Goal: Information Seeking & Learning: Learn about a topic

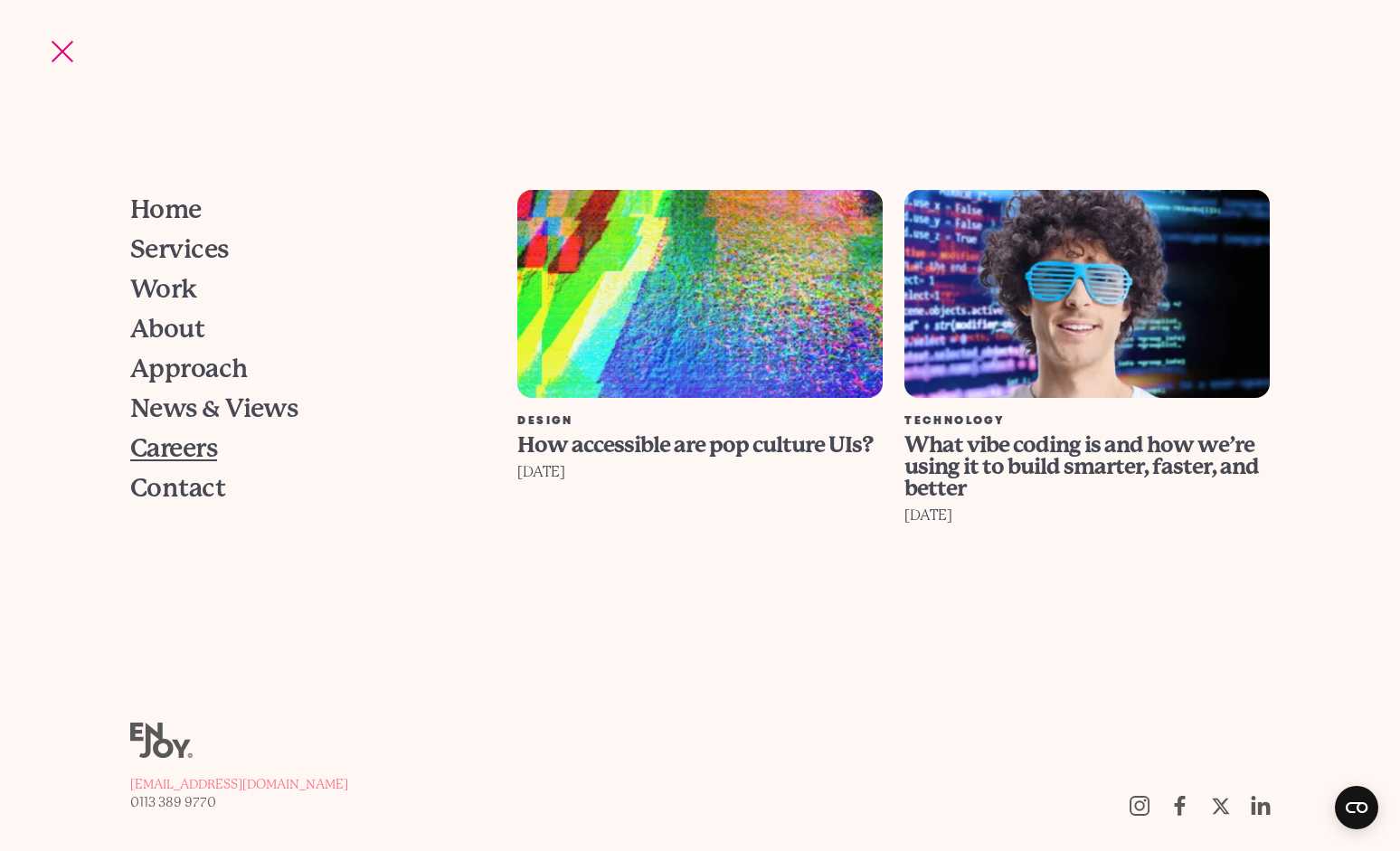
click at [189, 452] on span "Careers" at bounding box center [173, 449] width 87 height 25
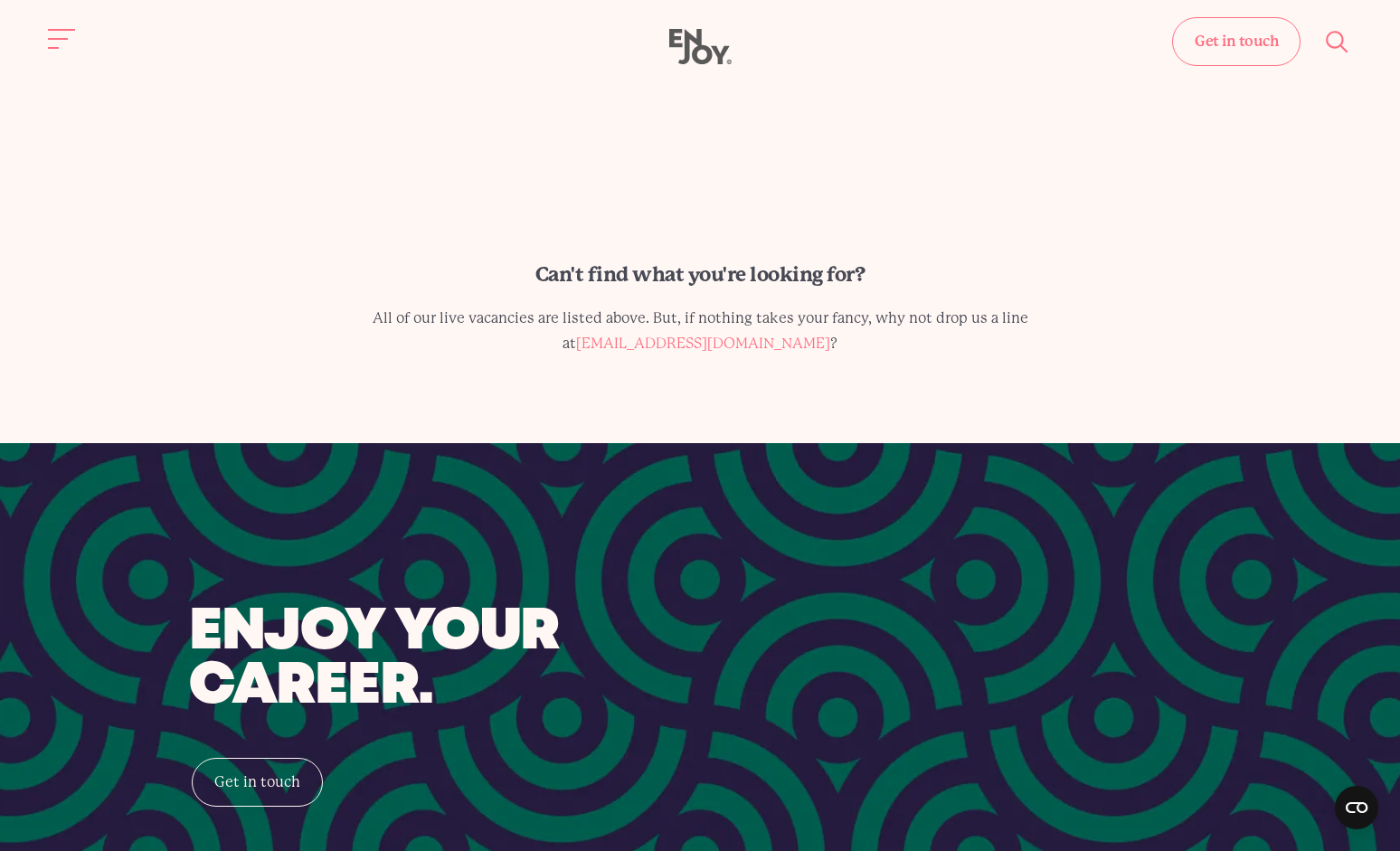
scroll to position [651, 0]
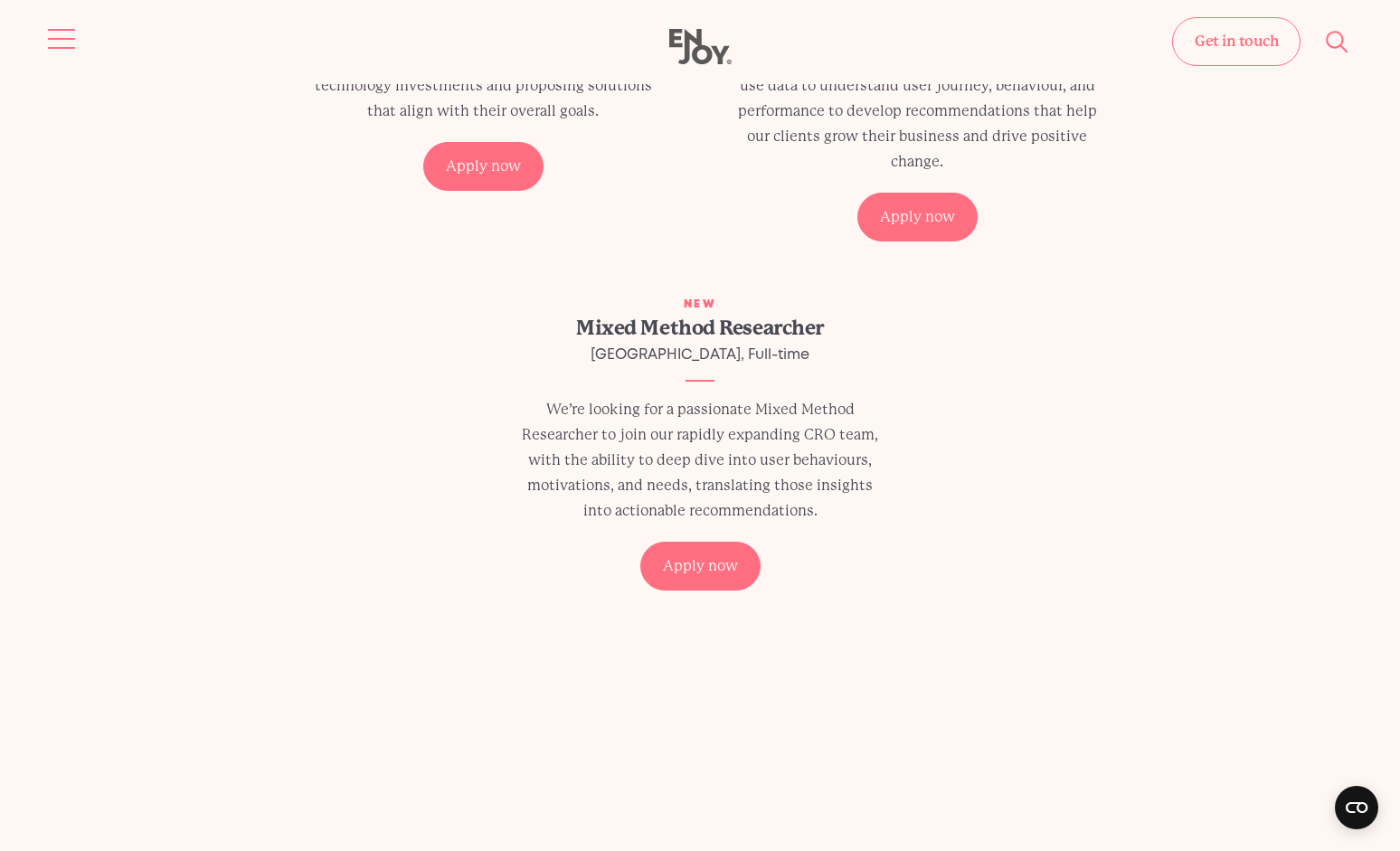
click at [54, 40] on button "Site navigation" at bounding box center [62, 38] width 38 height 38
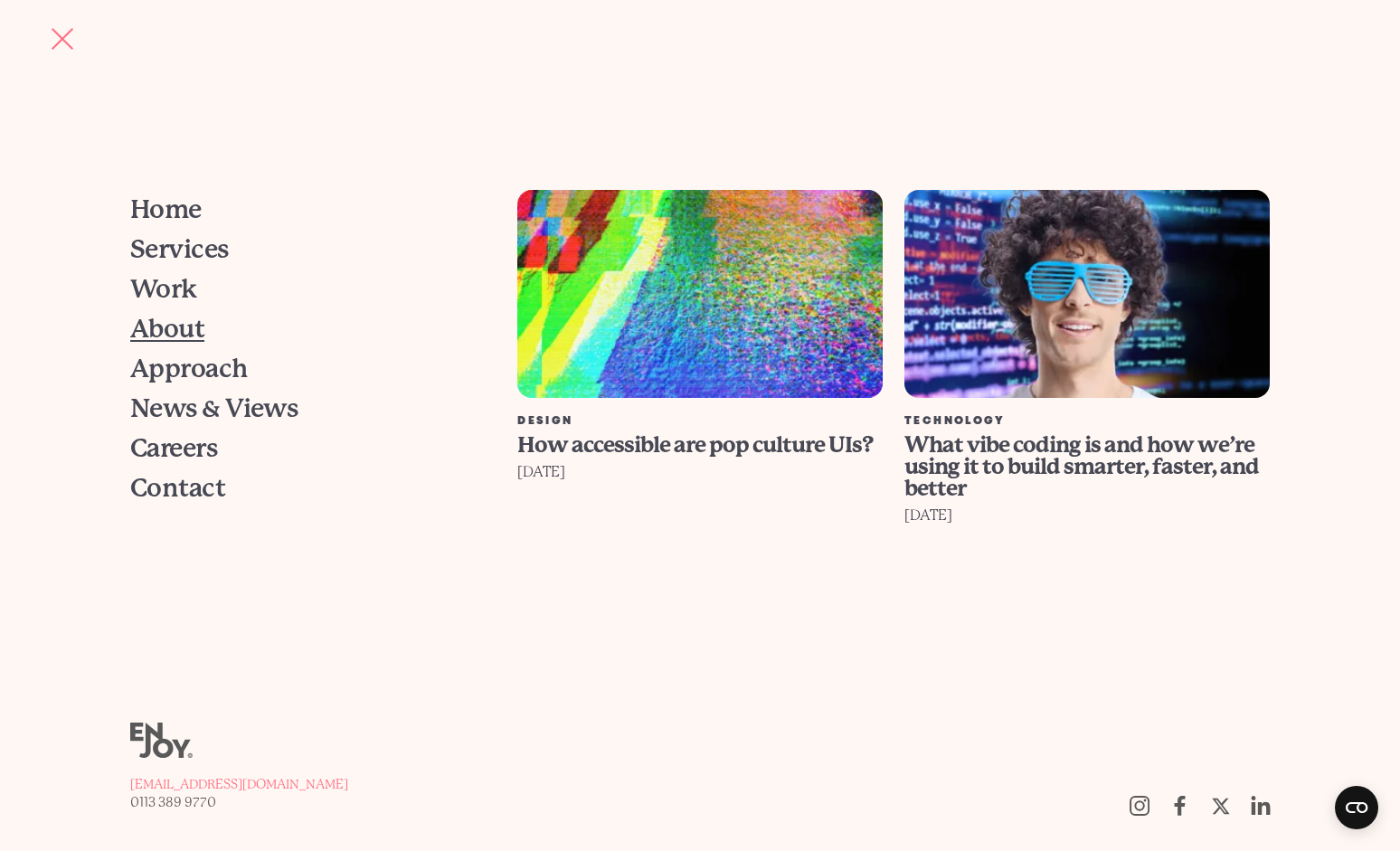
click at [169, 336] on span "About" at bounding box center [167, 330] width 74 height 25
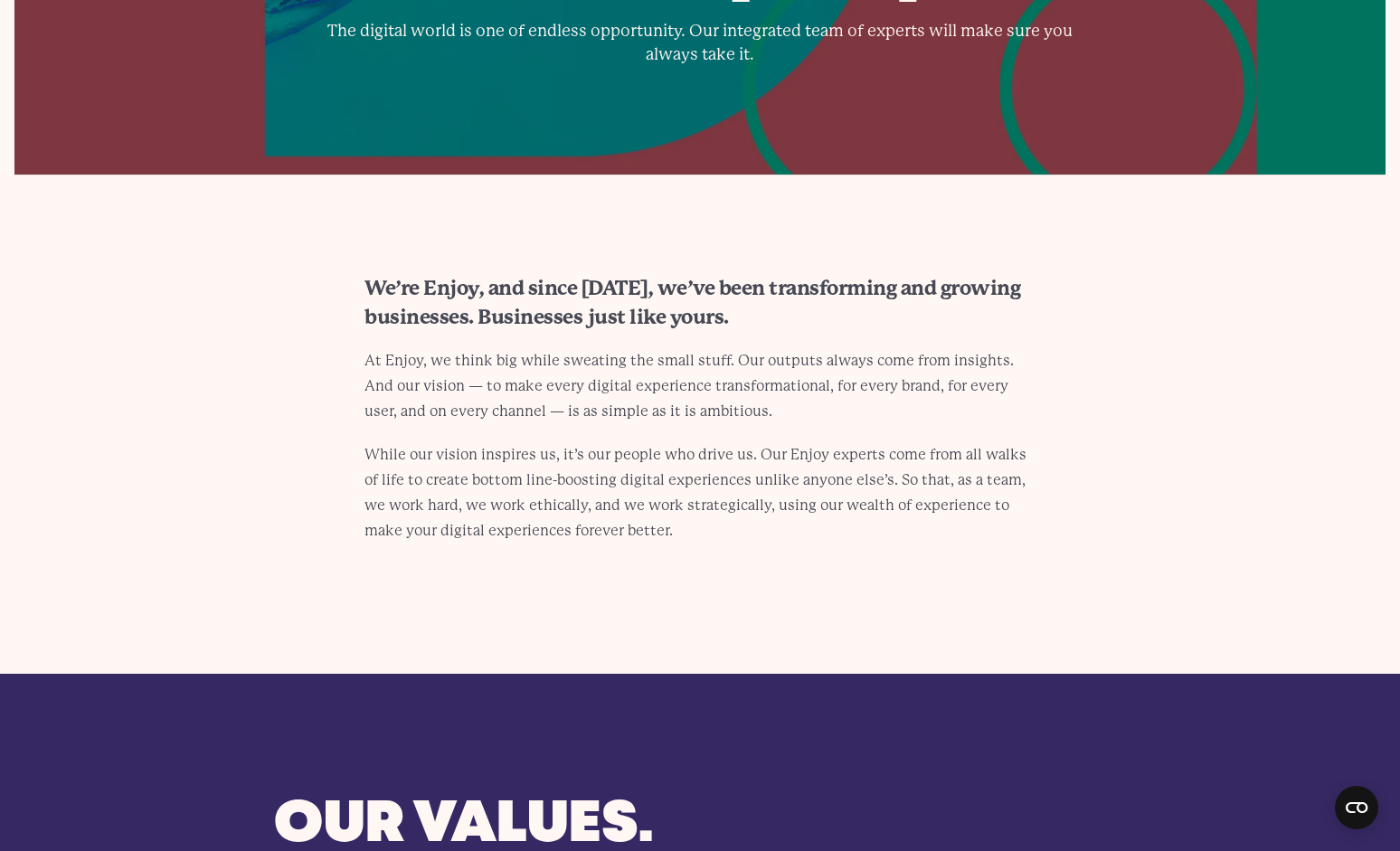
scroll to position [260, 0]
click at [471, 290] on h2 "We’re Enjoy, and since 2008, we’ve been transforming and growing businesses. Bu…" at bounding box center [700, 303] width 671 height 58
copy h2 "Enjoy"
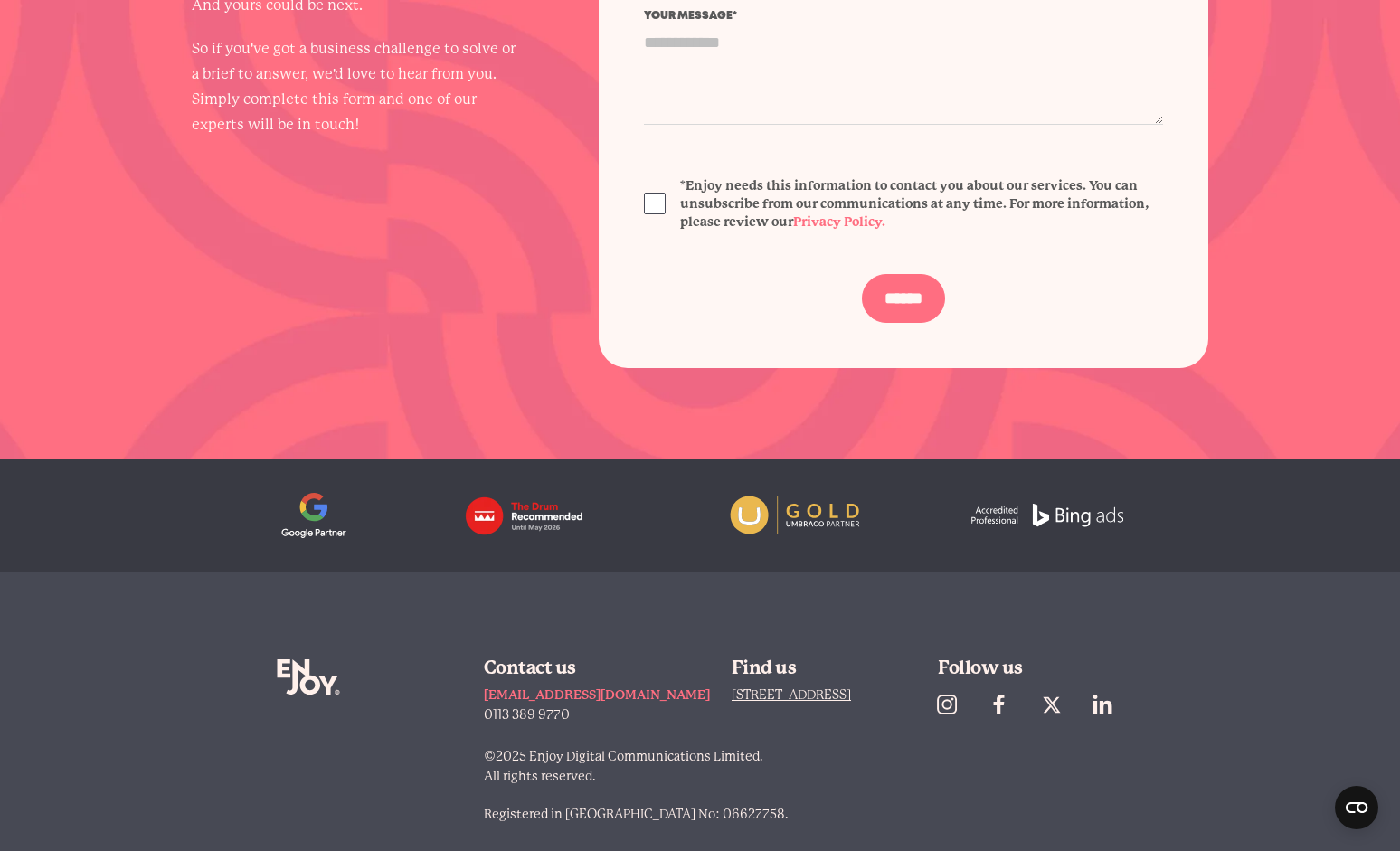
scroll to position [5417, 0]
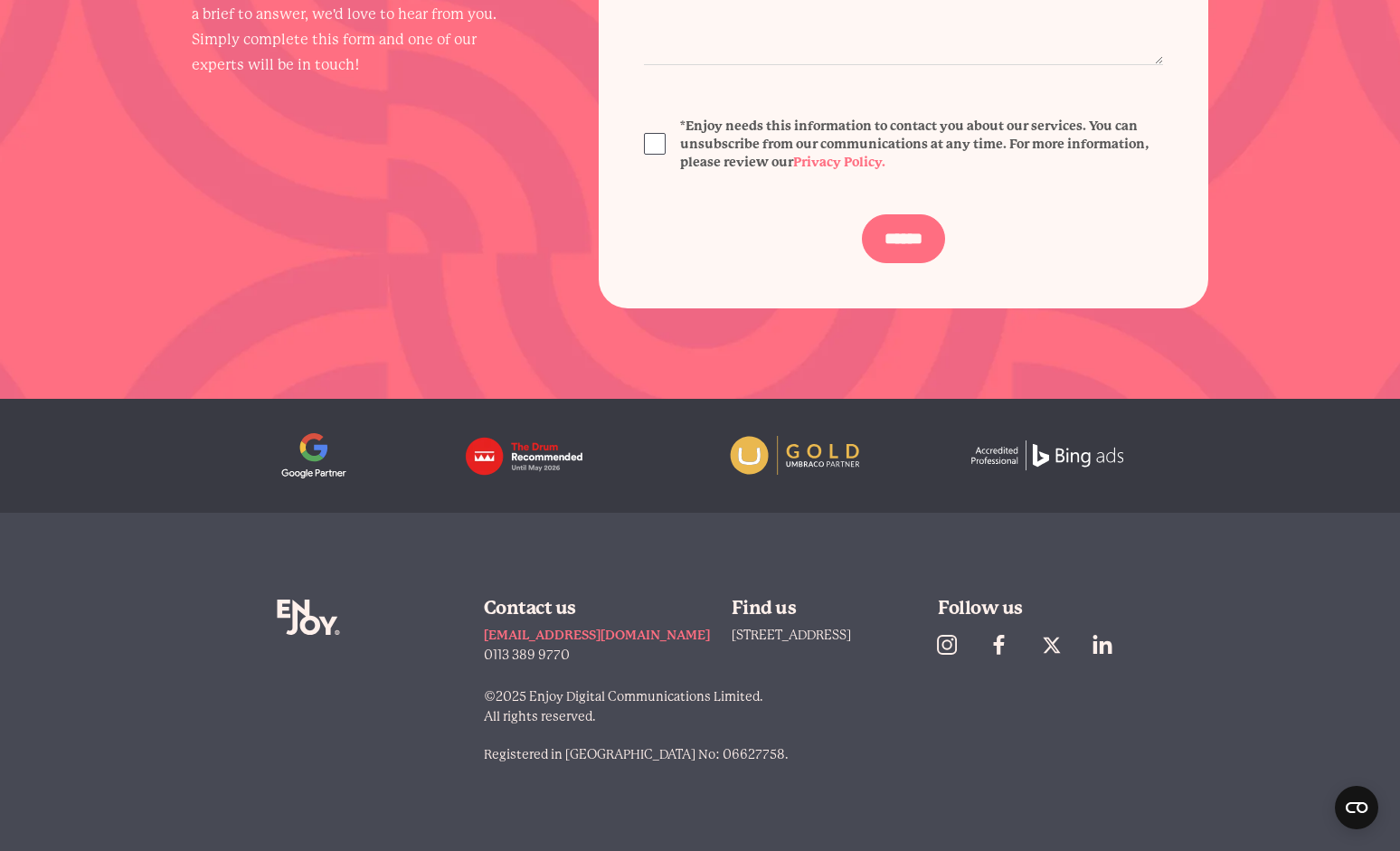
click at [550, 698] on p "©2025 Enjoy Digital Communications Limited. All rights reserved." at bounding box center [804, 706] width 640 height 40
drag, startPoint x: 542, startPoint y: 696, endPoint x: 720, endPoint y: 696, distance: 178.0
click at [720, 696] on p "©2025 Enjoy Digital Communications Limited. All rights reserved." at bounding box center [804, 706] width 640 height 40
copy p "Enjoy Digital Communications"
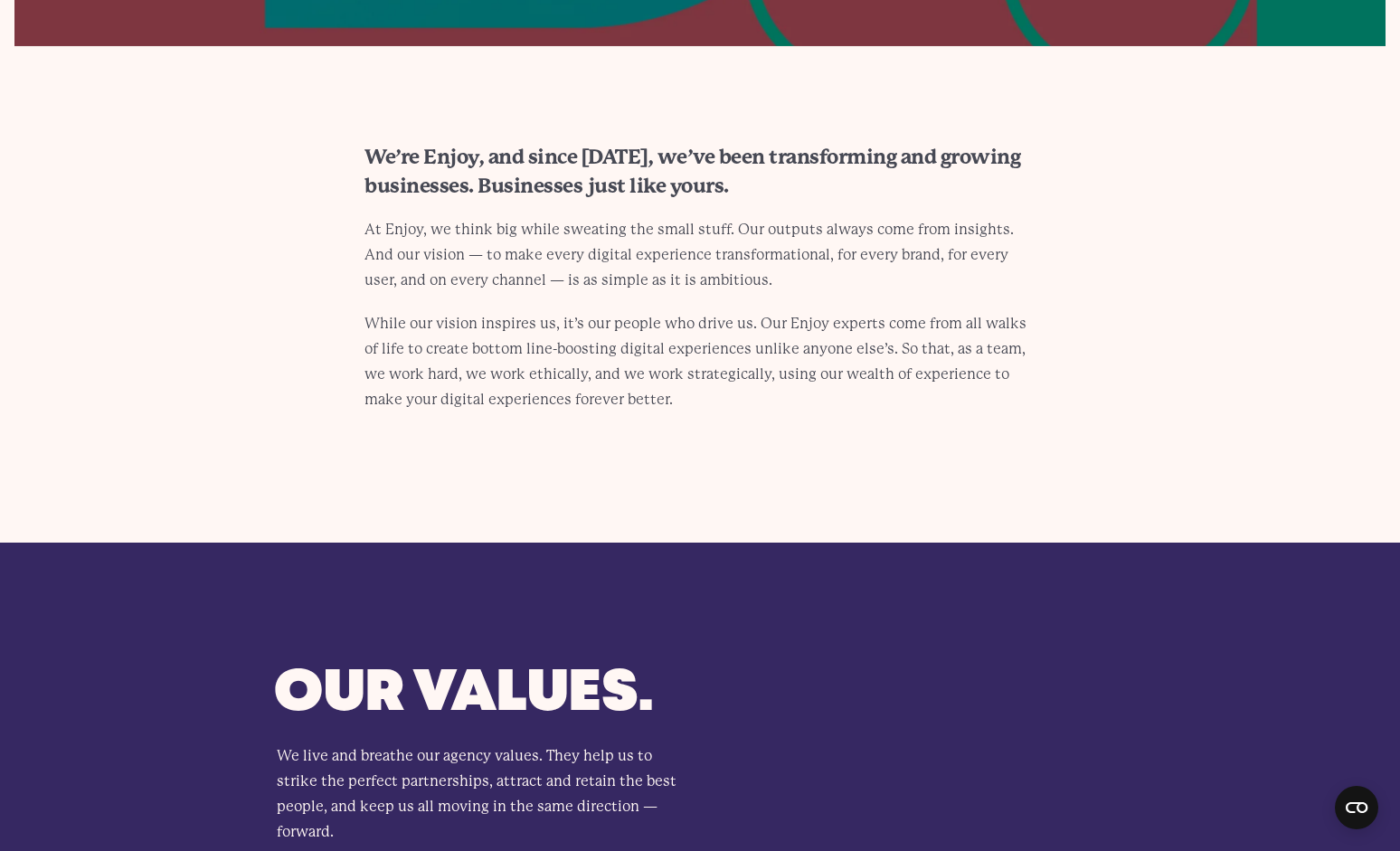
scroll to position [0, 0]
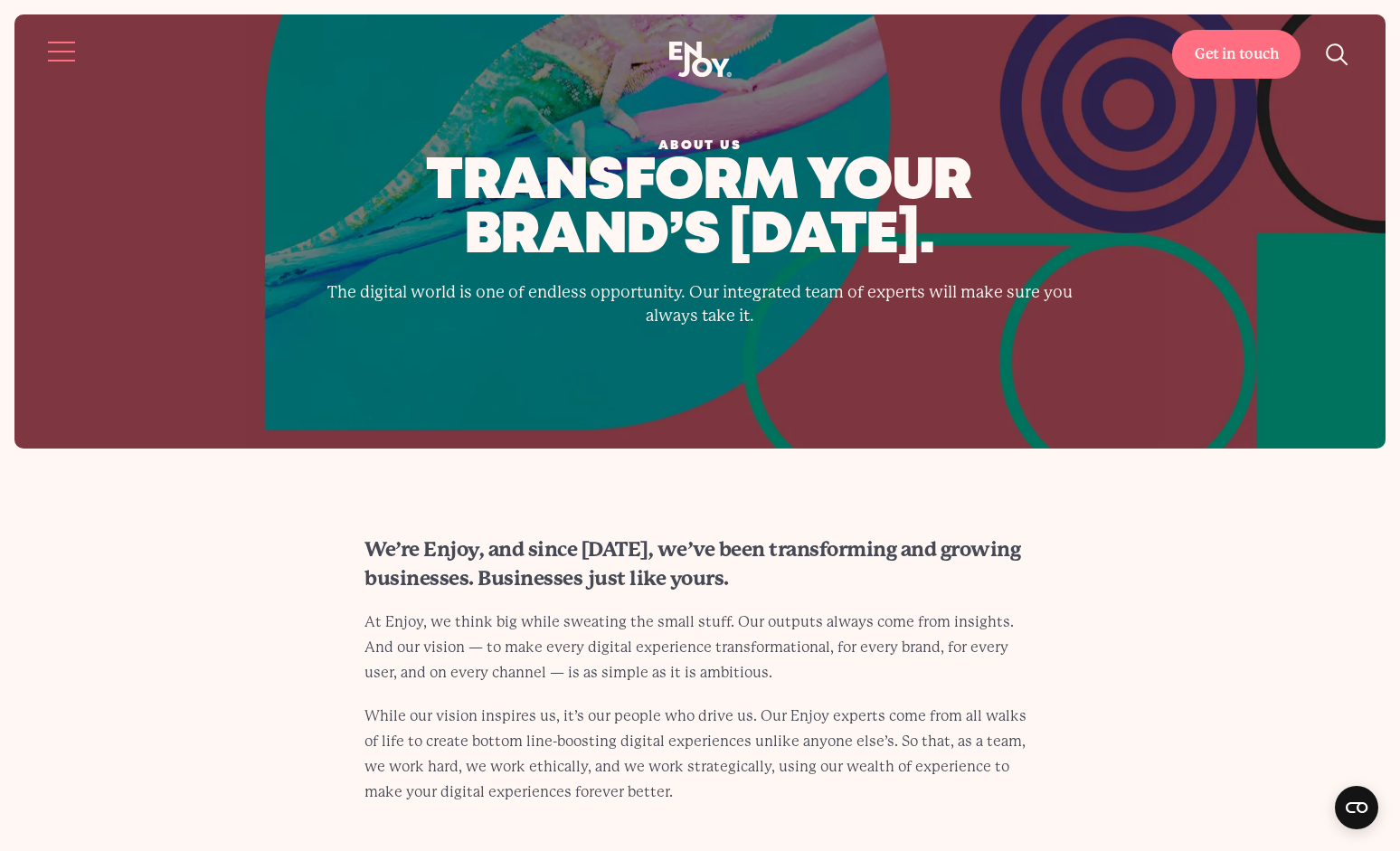
click at [62, 55] on button "Site navigation" at bounding box center [62, 51] width 38 height 38
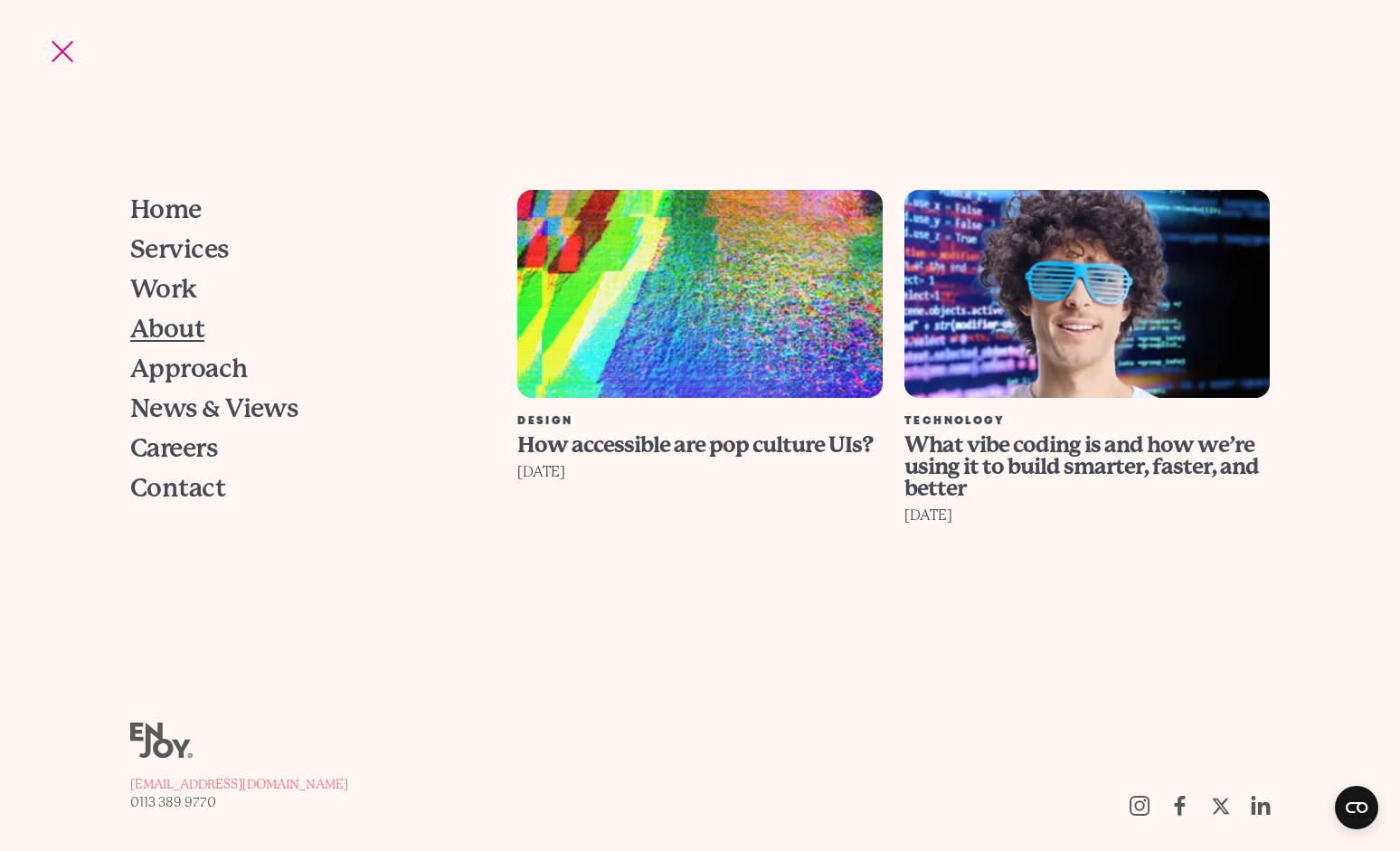
click at [179, 335] on span "About" at bounding box center [167, 330] width 74 height 25
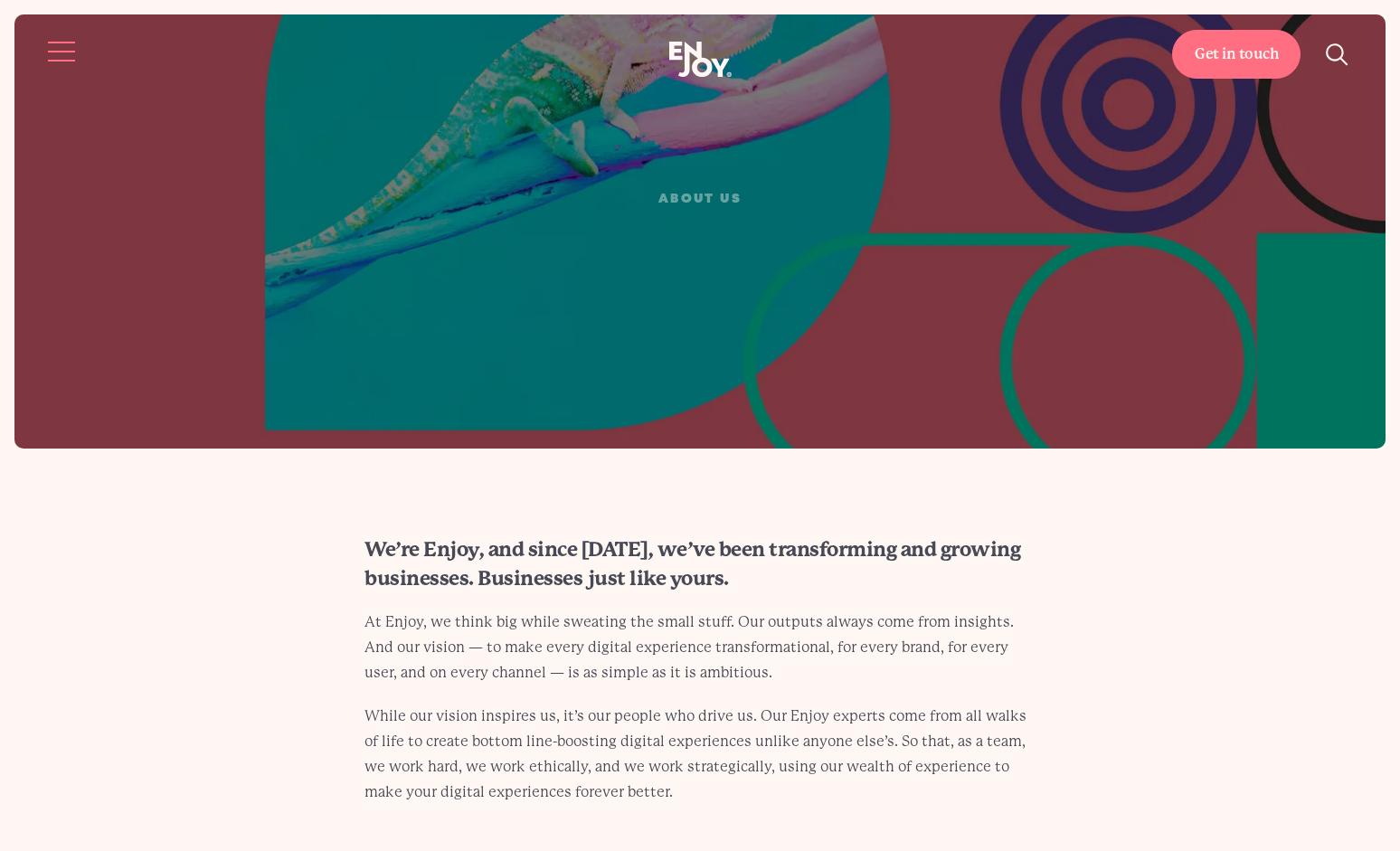
click at [62, 56] on button "Site navigation" at bounding box center [62, 51] width 38 height 38
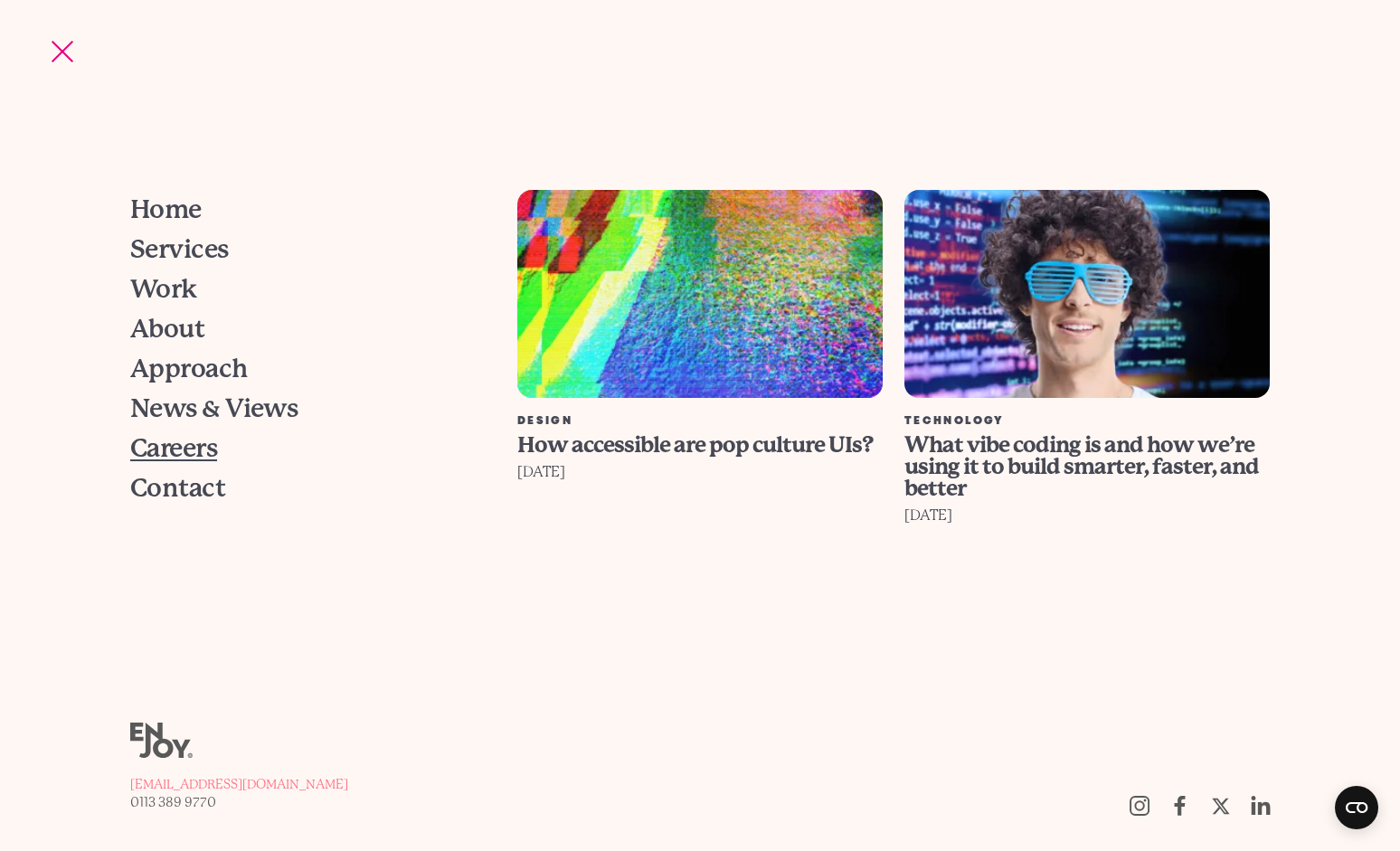
click at [166, 444] on span "Careers" at bounding box center [173, 449] width 87 height 25
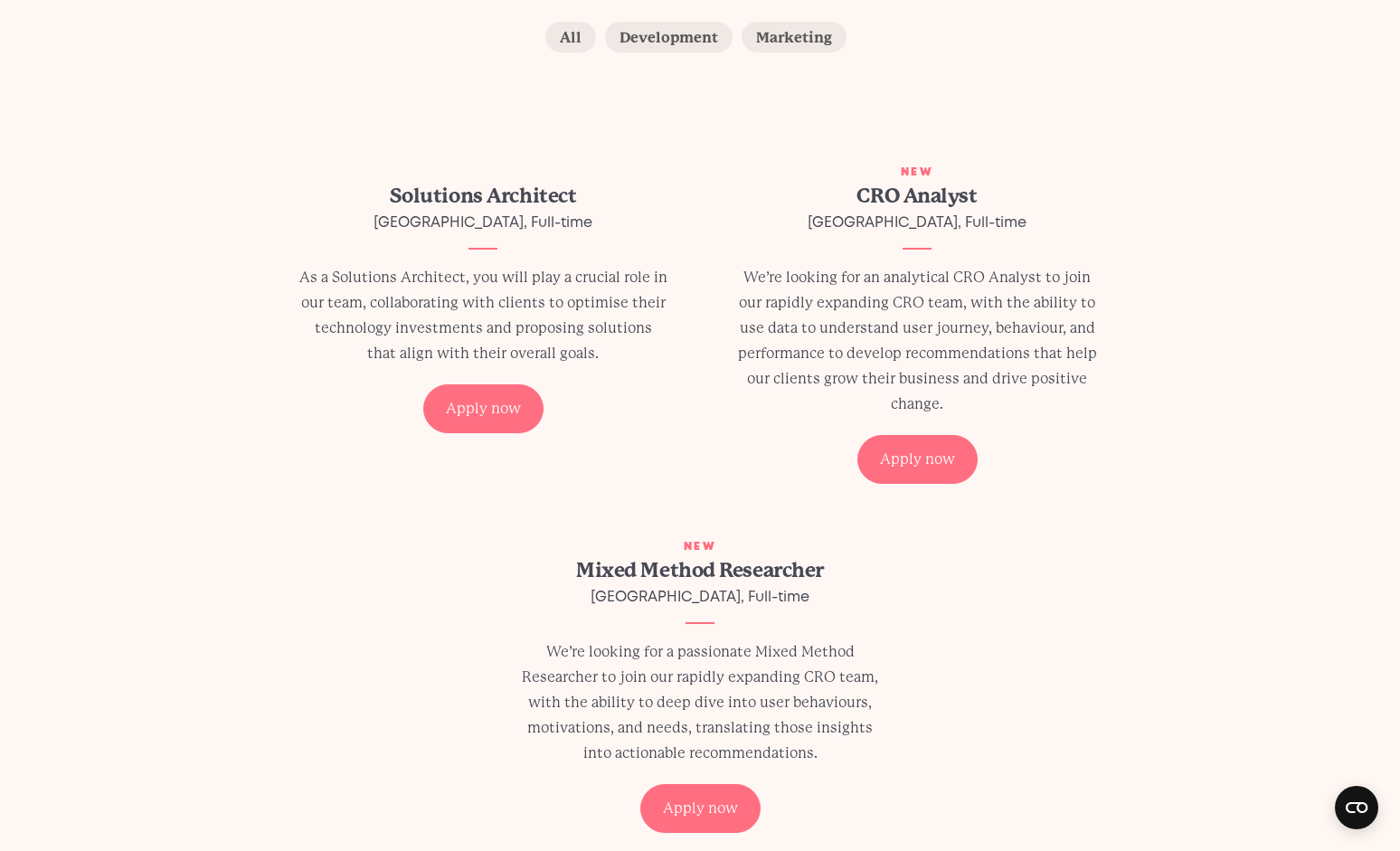
scroll to position [534, 0]
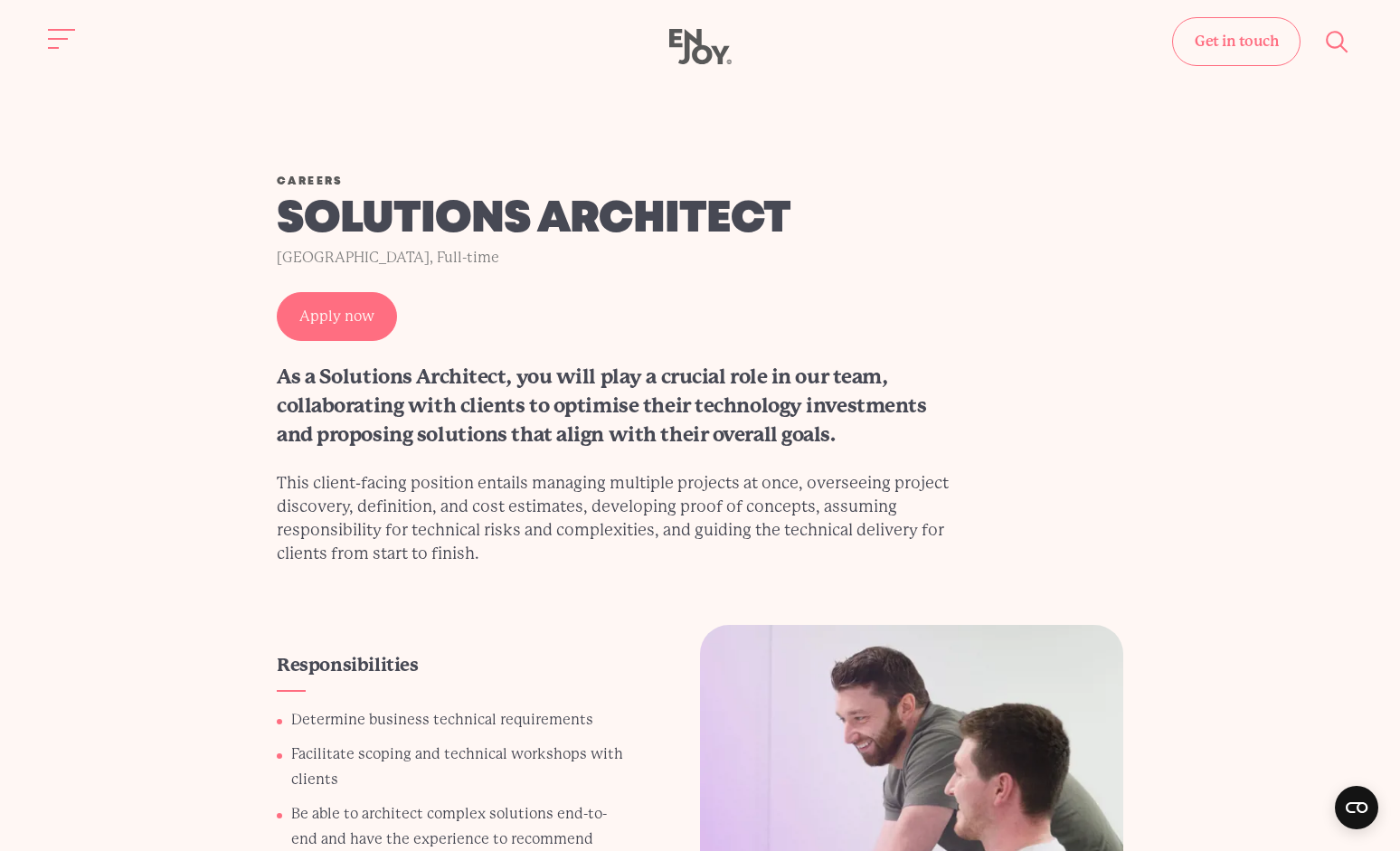
scroll to position [91, 0]
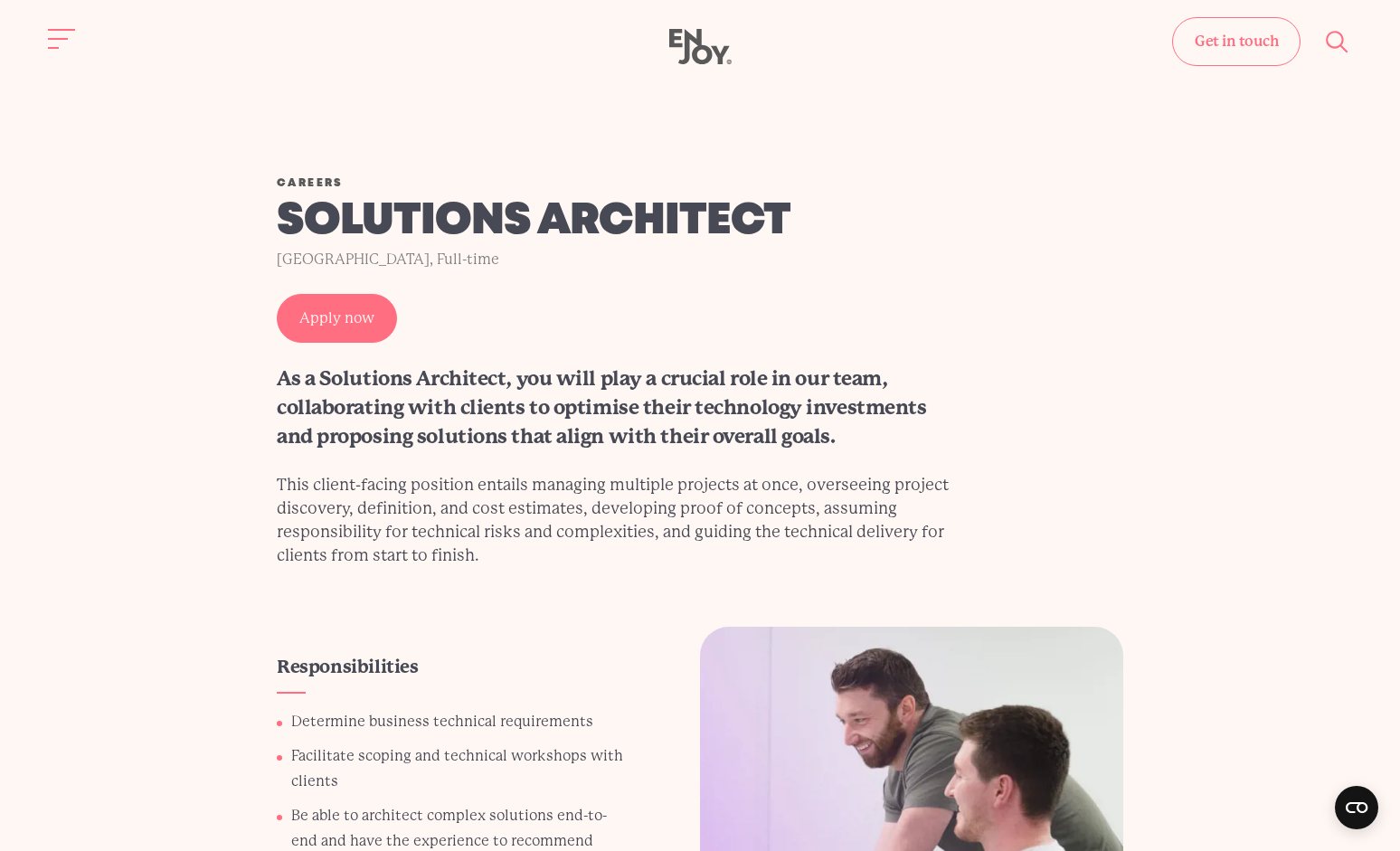
click at [630, 501] on p "This client-facing position entails managing multiple projects at once, oversee…" at bounding box center [615, 520] width 678 height 94
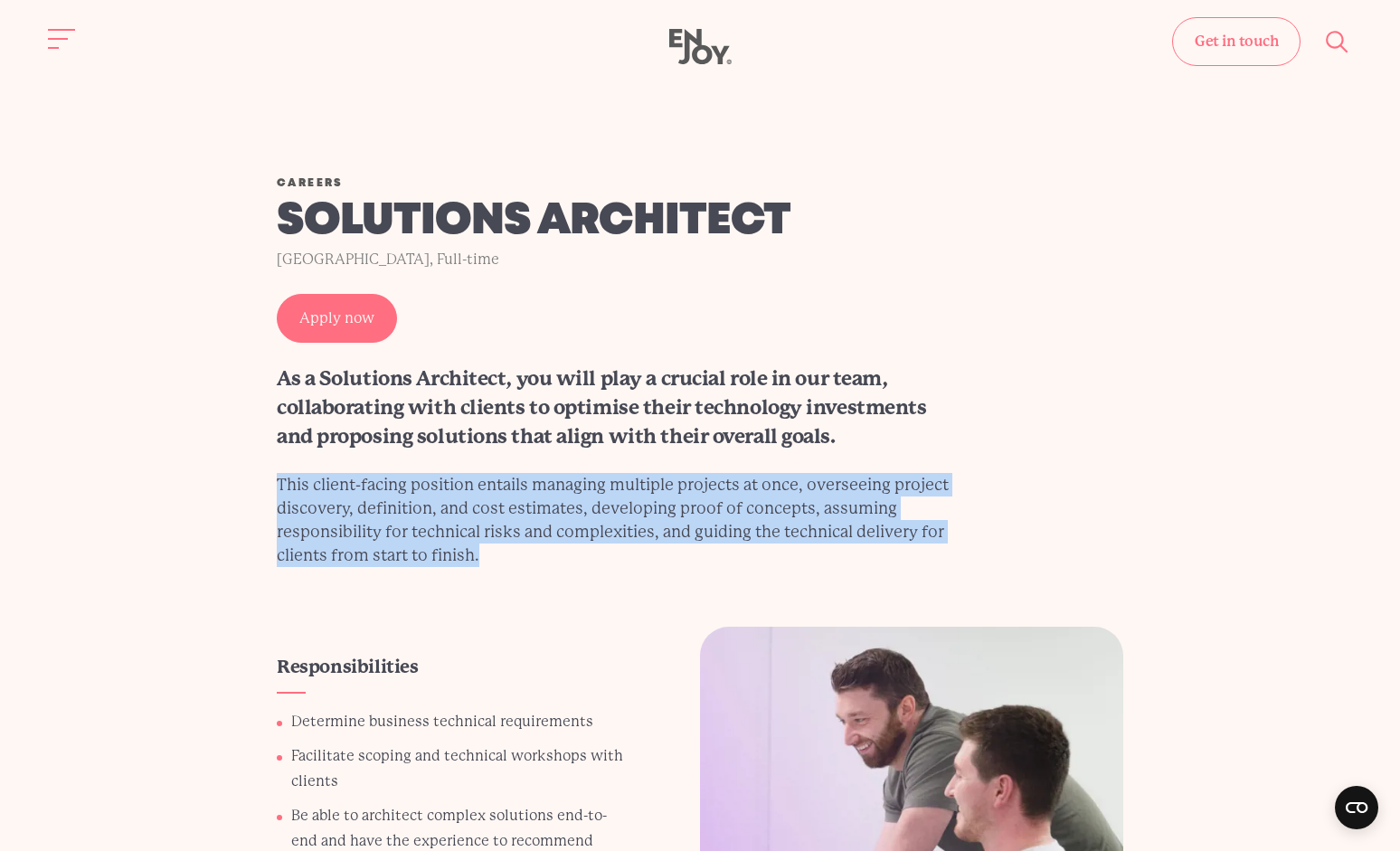
click at [630, 501] on p "This client-facing position entails managing multiple projects at once, oversee…" at bounding box center [615, 520] width 678 height 94
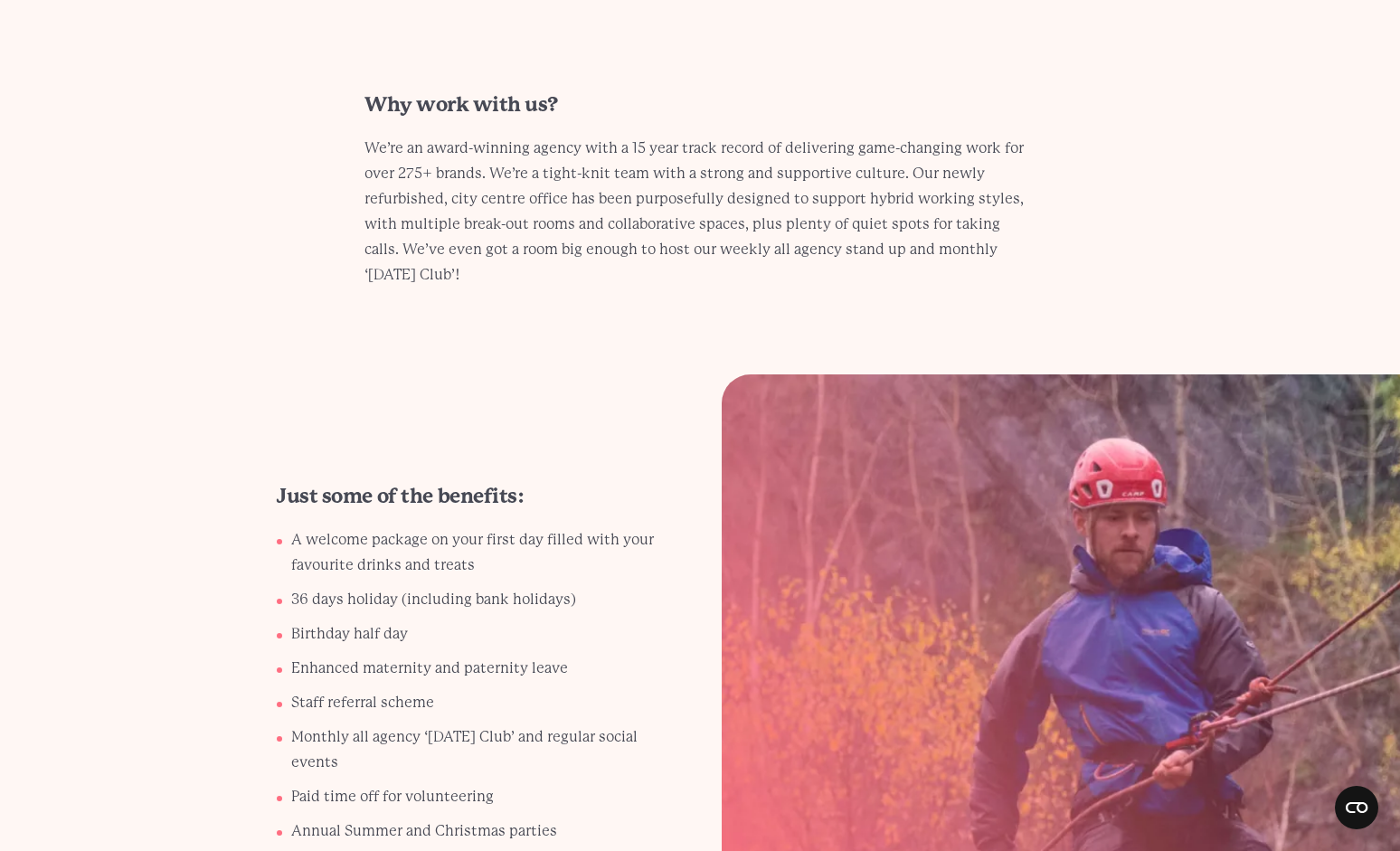
scroll to position [2642, 0]
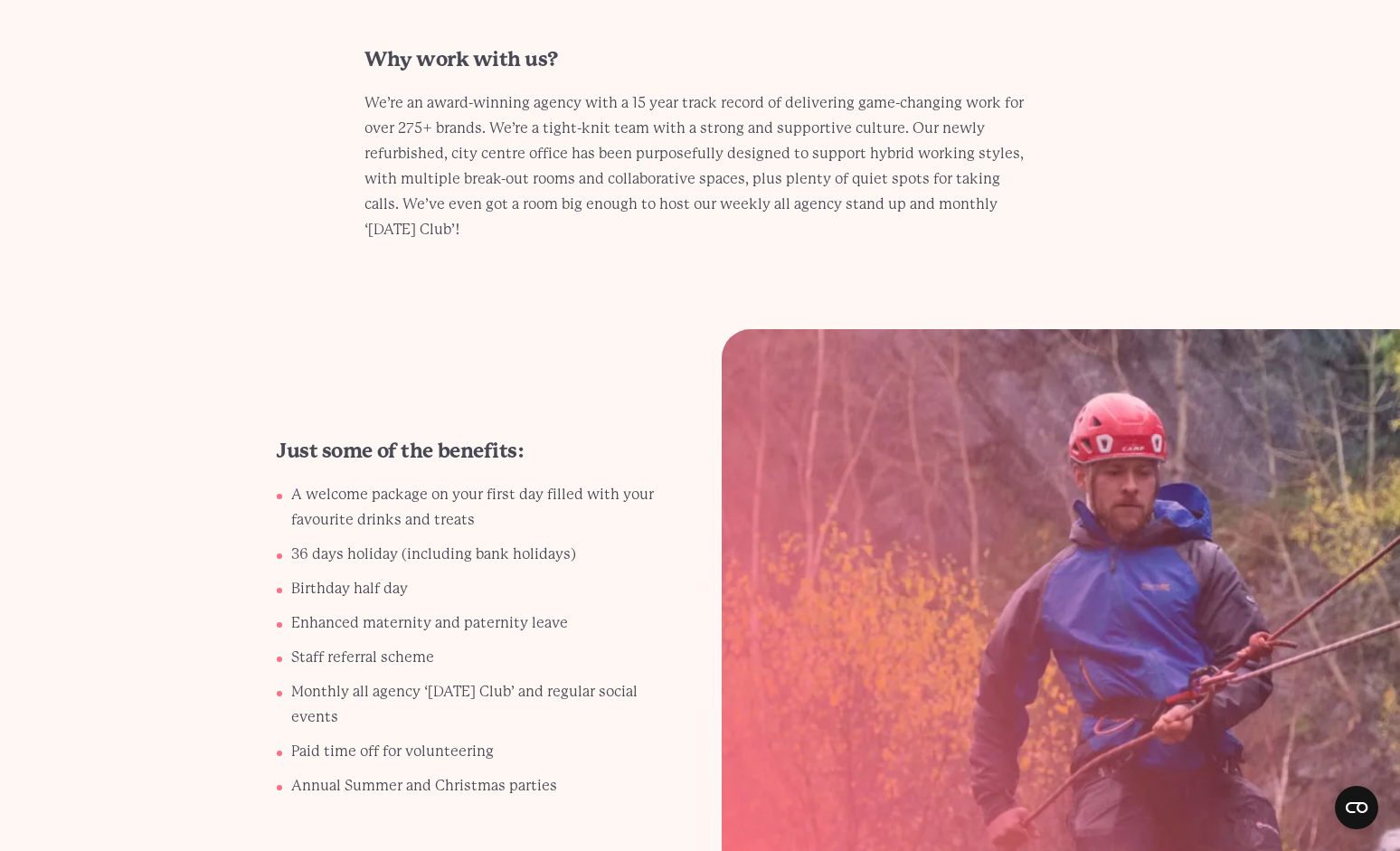
click at [414, 437] on h2 "Just some of the benefits:" at bounding box center [400, 452] width 248 height 29
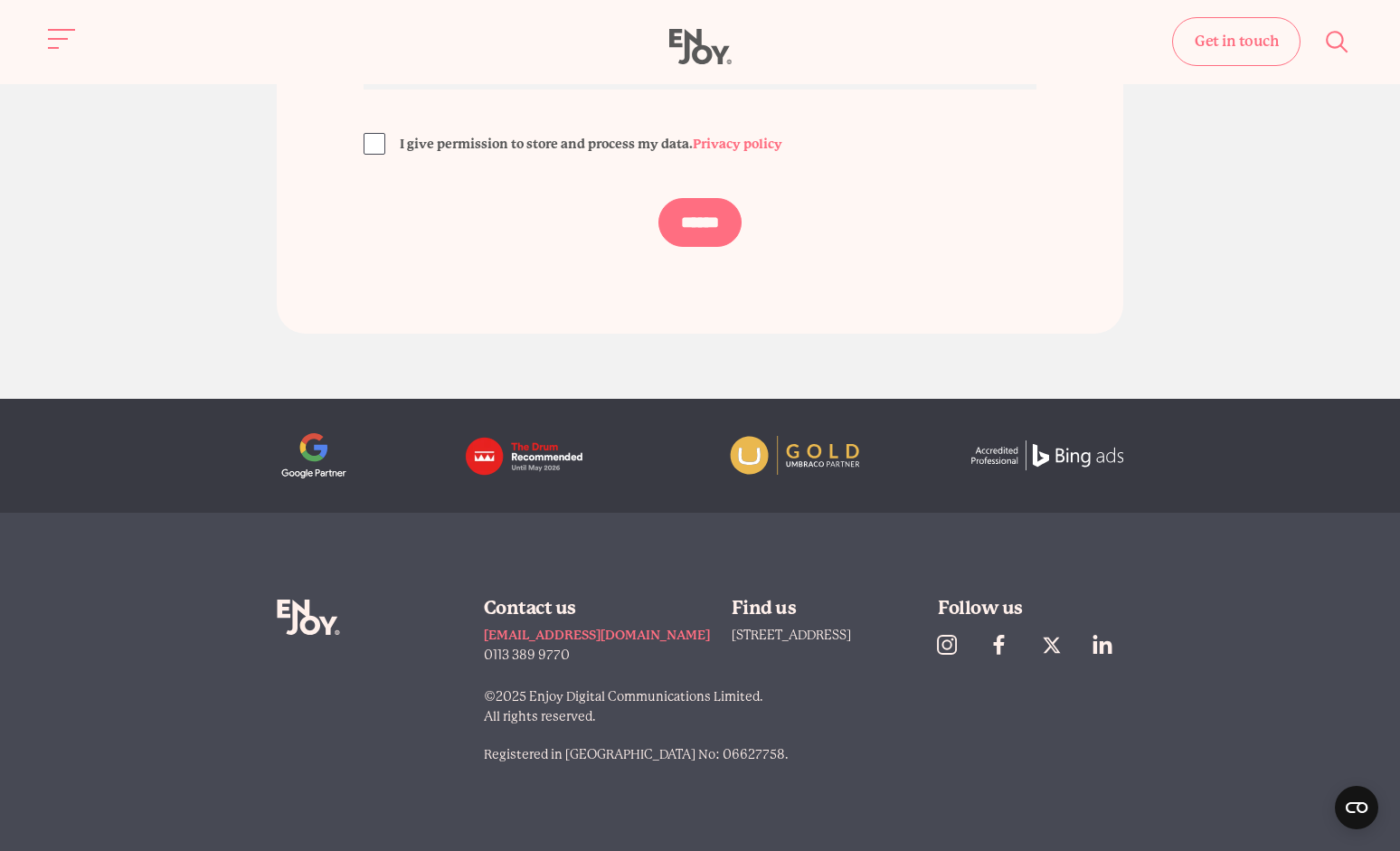
scroll to position [4898, 0]
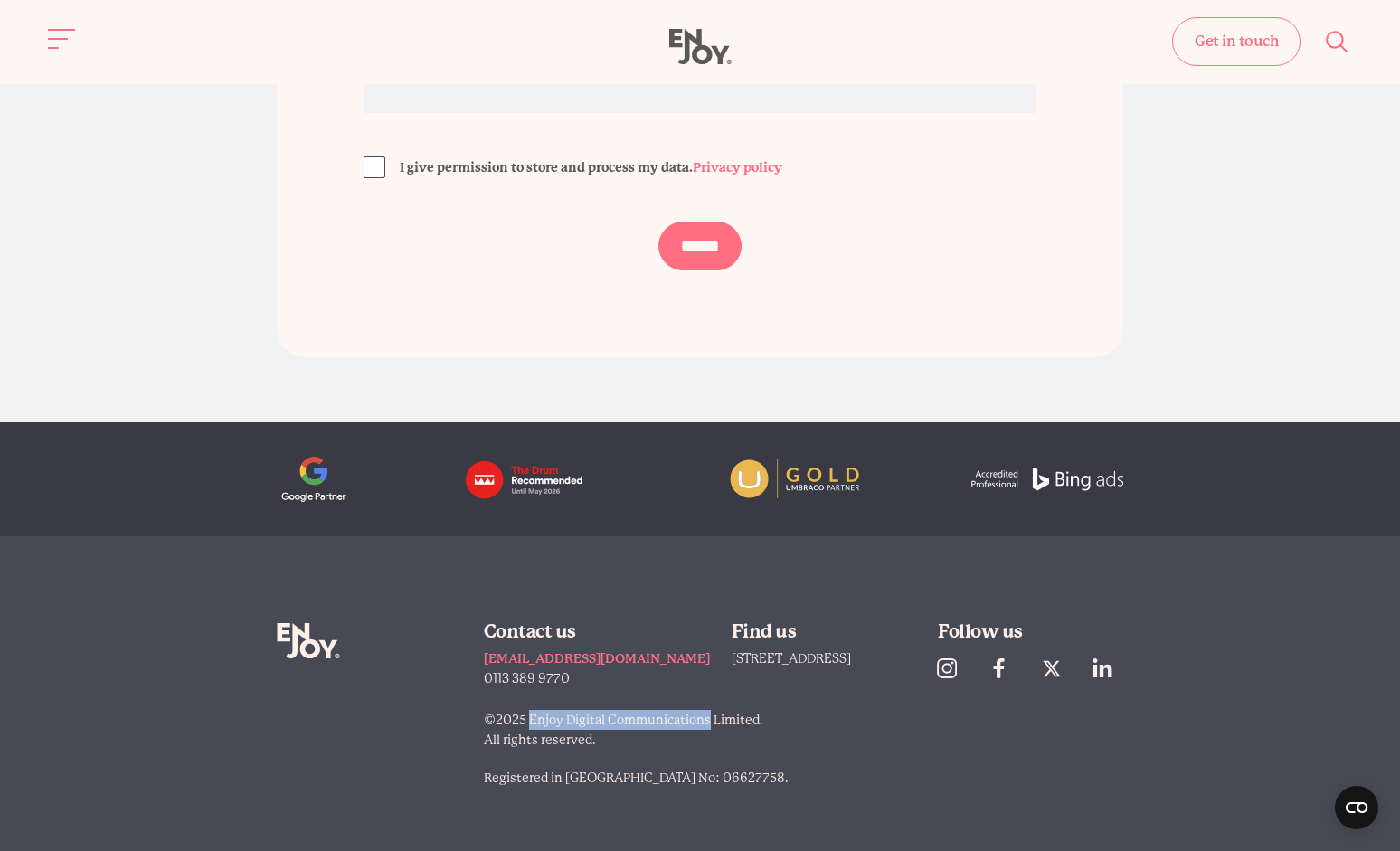
drag, startPoint x: 540, startPoint y: 697, endPoint x: 718, endPoint y: 697, distance: 178.0
click at [718, 710] on p "©2025 Enjoy Digital Communications Limited. All rights reserved." at bounding box center [804, 730] width 640 height 40
copy p "Enjoy Digital Communications"
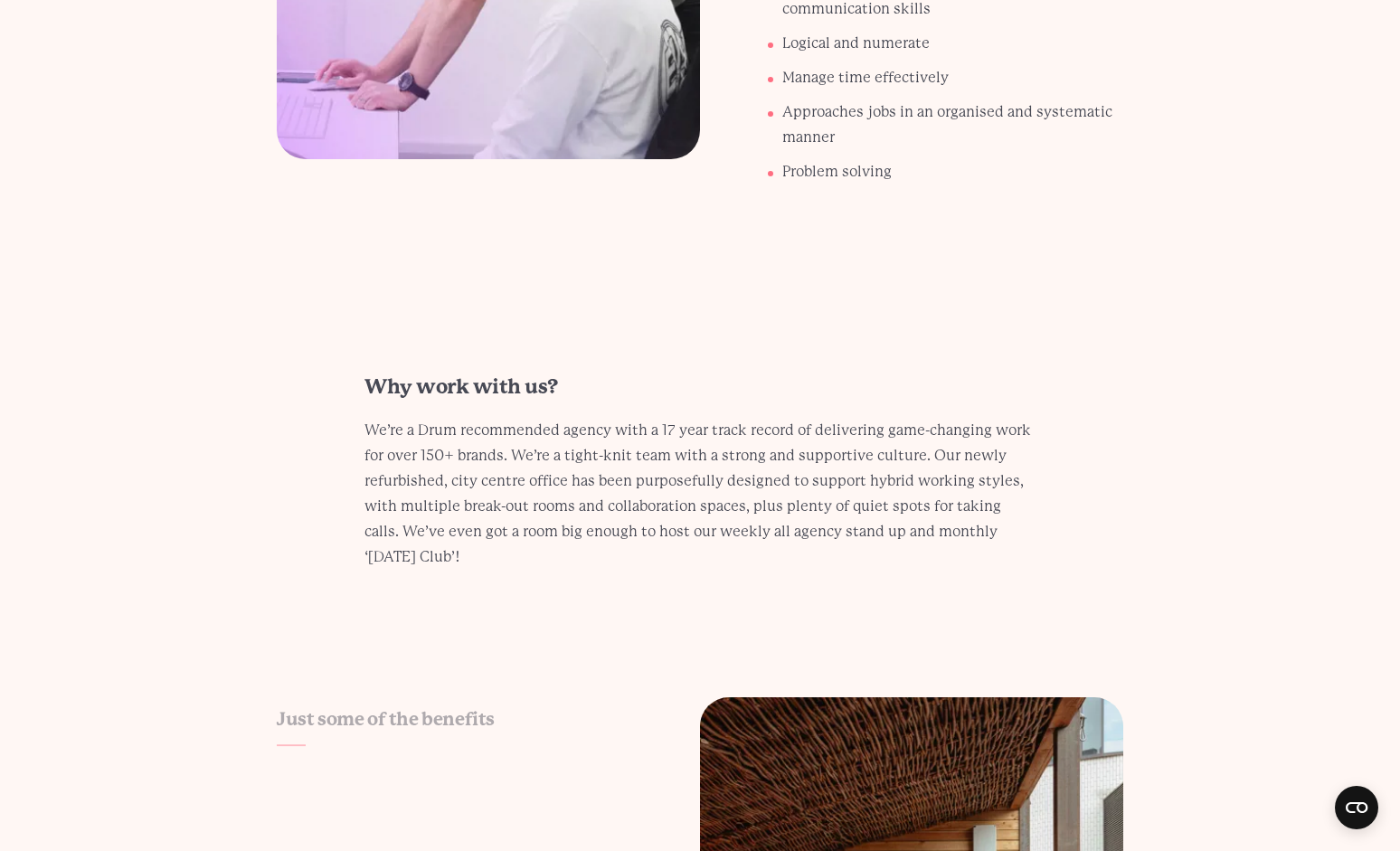
scroll to position [2307, 0]
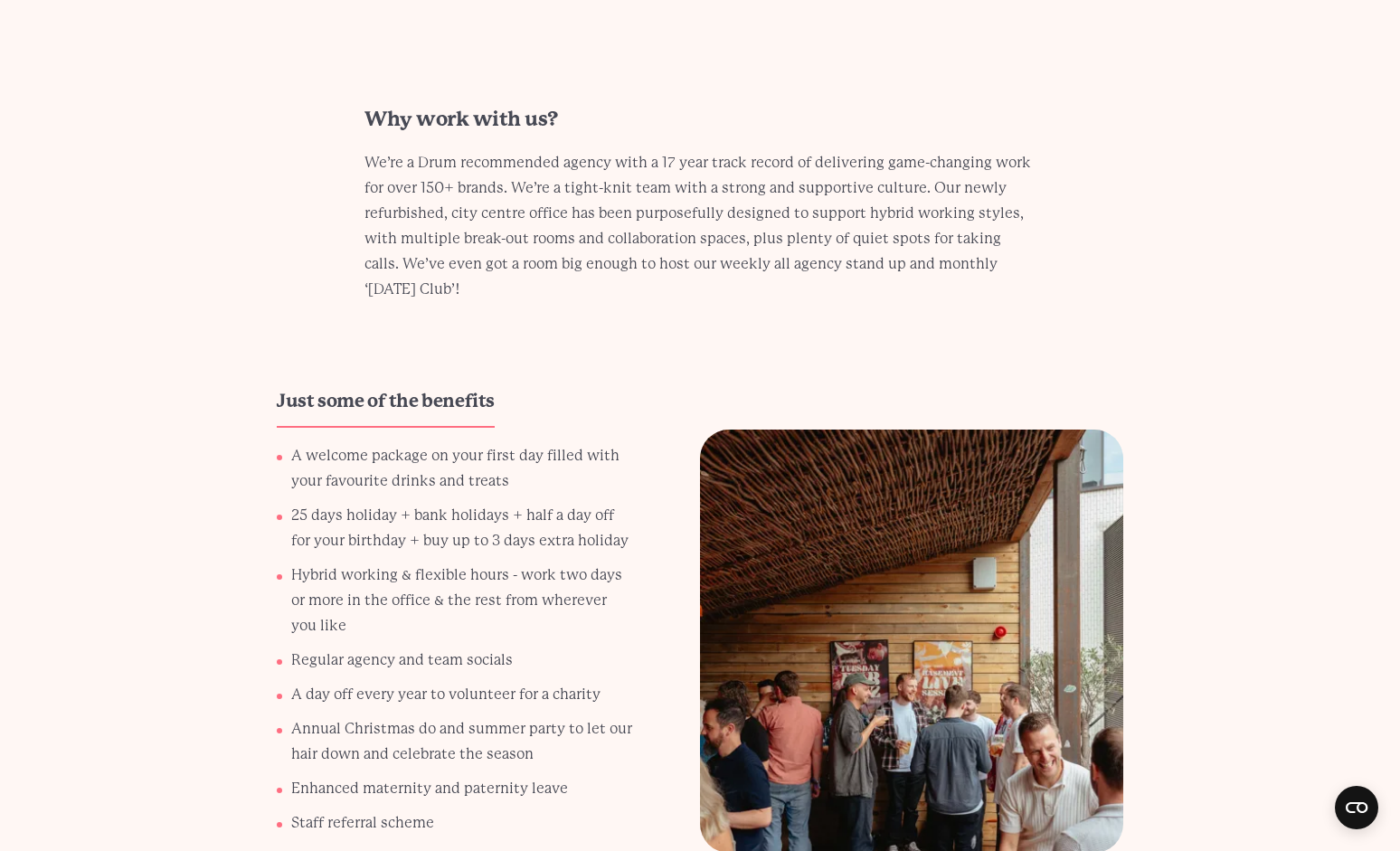
click at [471, 406] on h3 "Just some of the benefits" at bounding box center [385, 402] width 218 height 25
copy h3 "benefits"
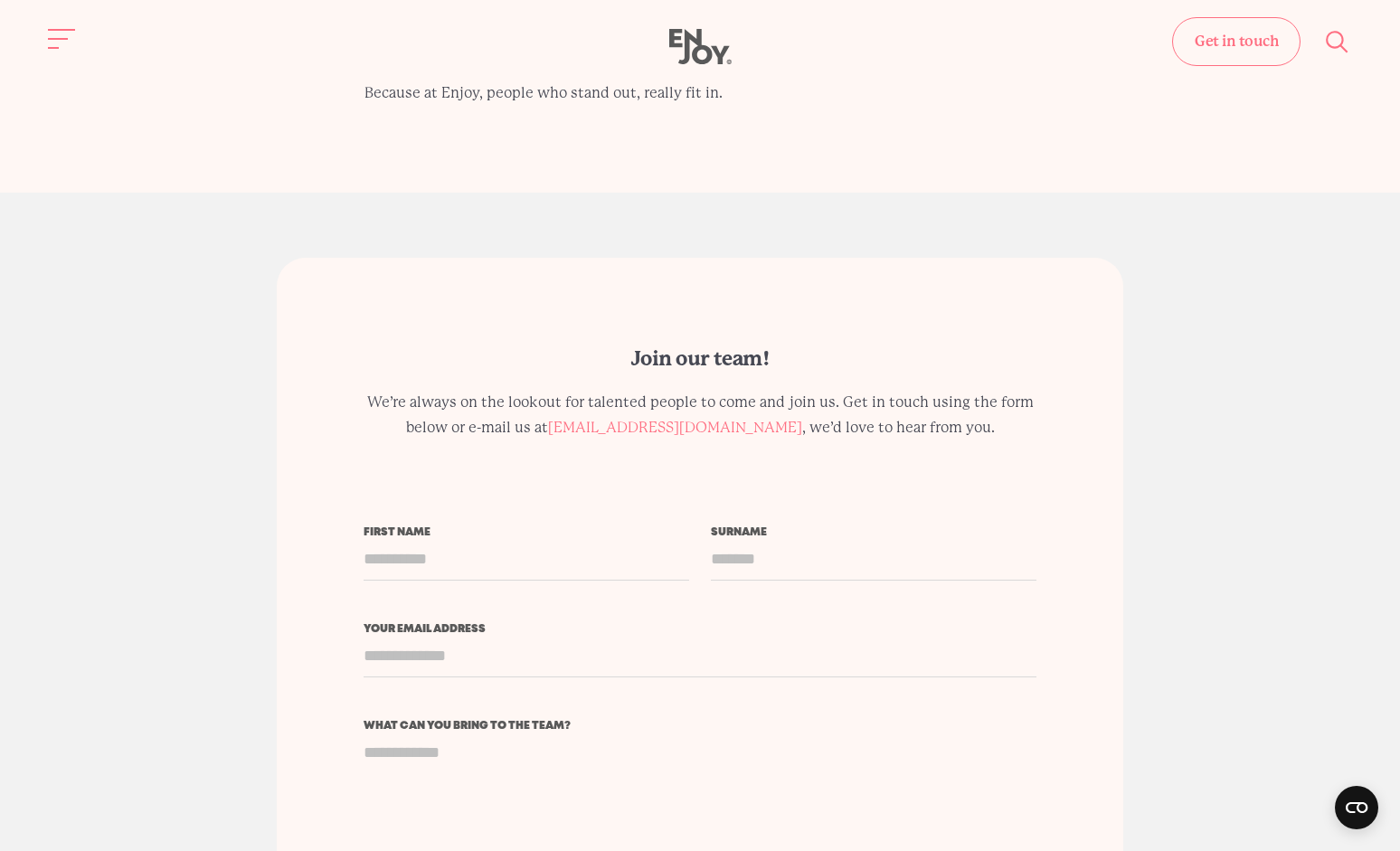
scroll to position [3262, 0]
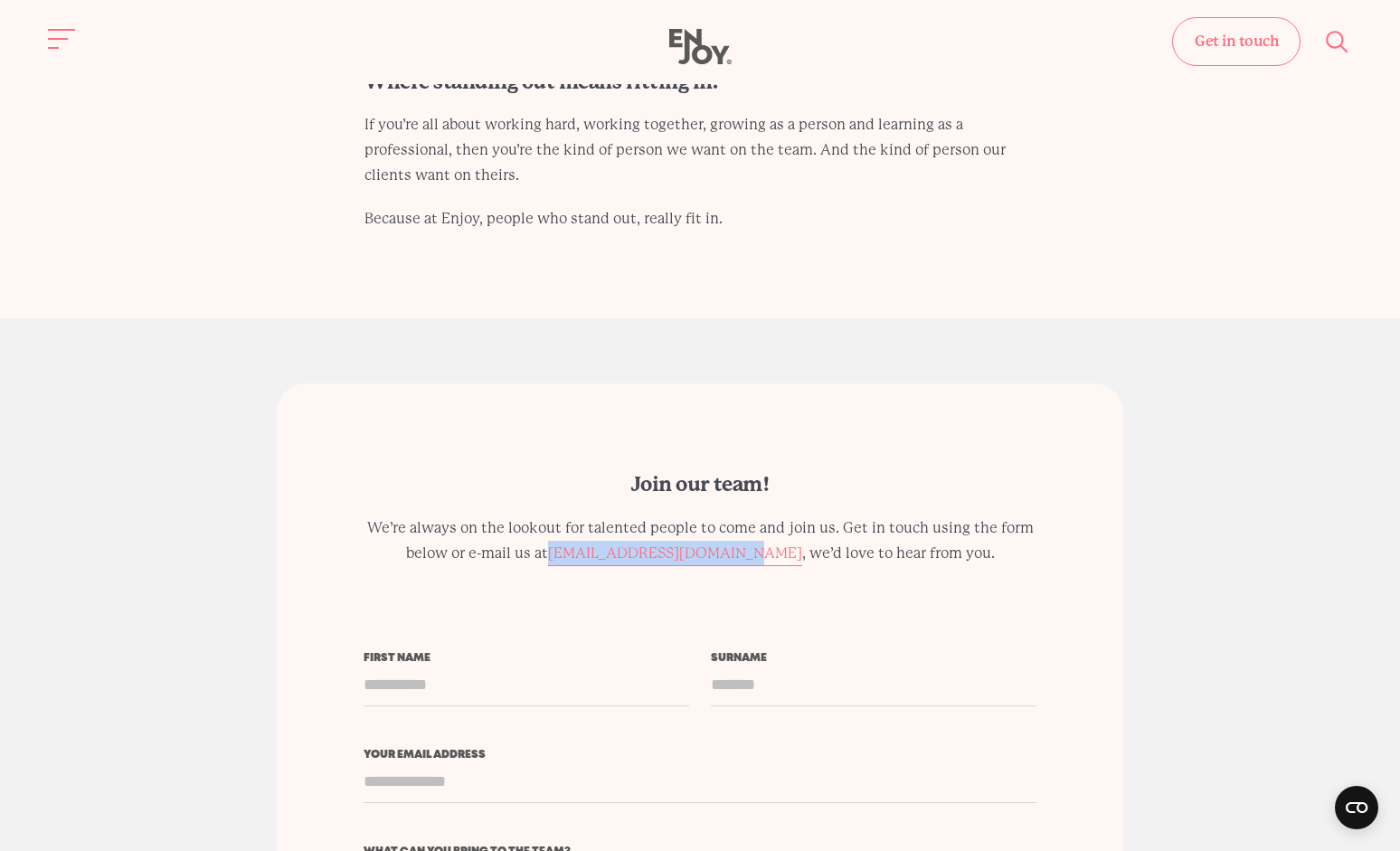
copy link "[EMAIL_ADDRESS][DOMAIN_NAME]"
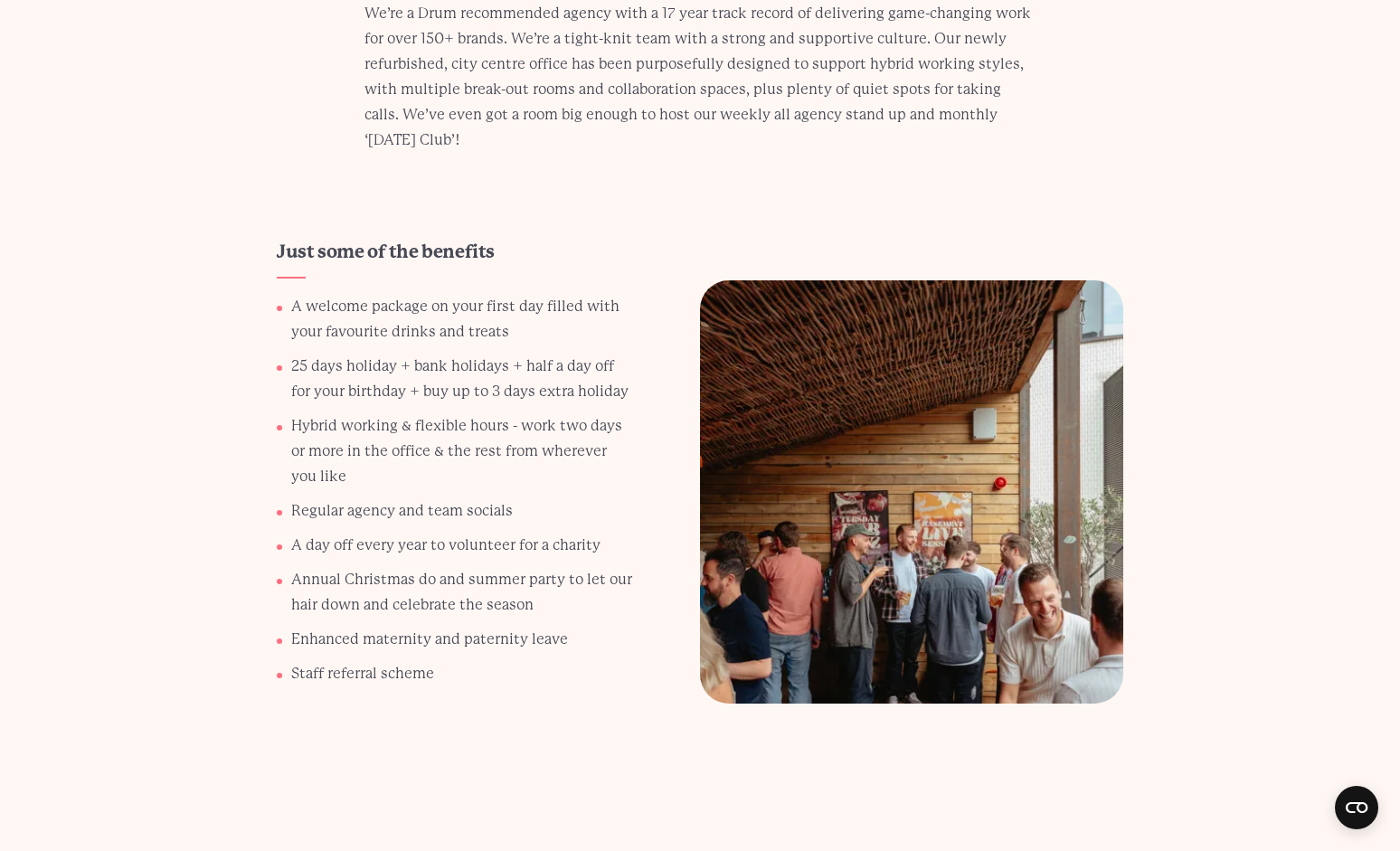
scroll to position [3057, 0]
